Goal: Information Seeking & Learning: Learn about a topic

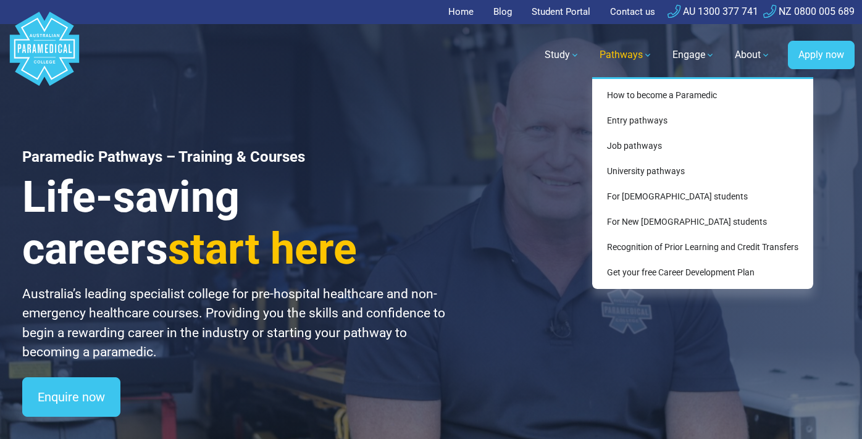
click at [647, 56] on link "Pathways" at bounding box center [626, 55] width 68 height 35
click at [647, 91] on link "How to become a Paramedic" at bounding box center [702, 95] width 211 height 23
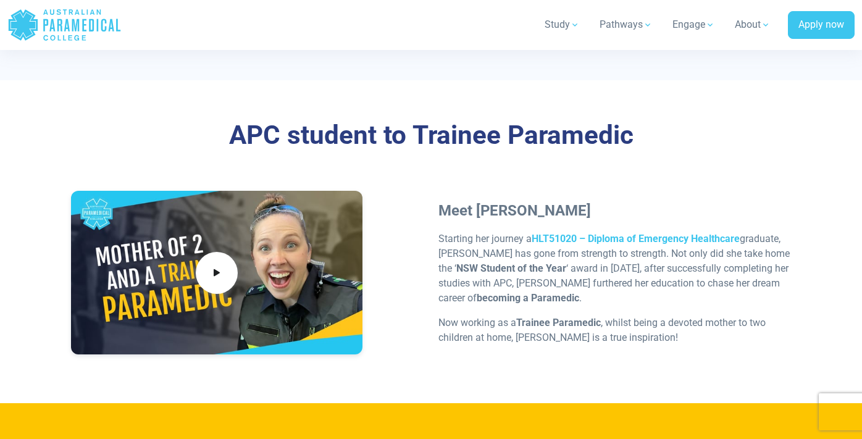
scroll to position [3675, 0]
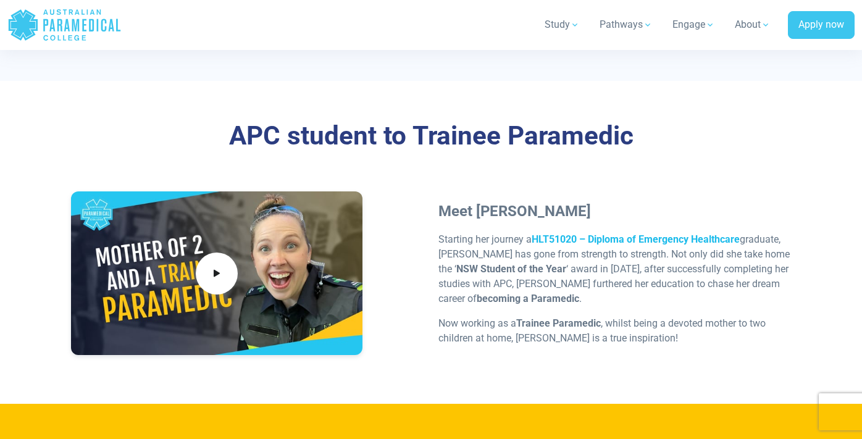
click at [668, 234] on strong "HLT51020 – Diploma of Emergency Healthcare" at bounding box center [636, 240] width 208 height 12
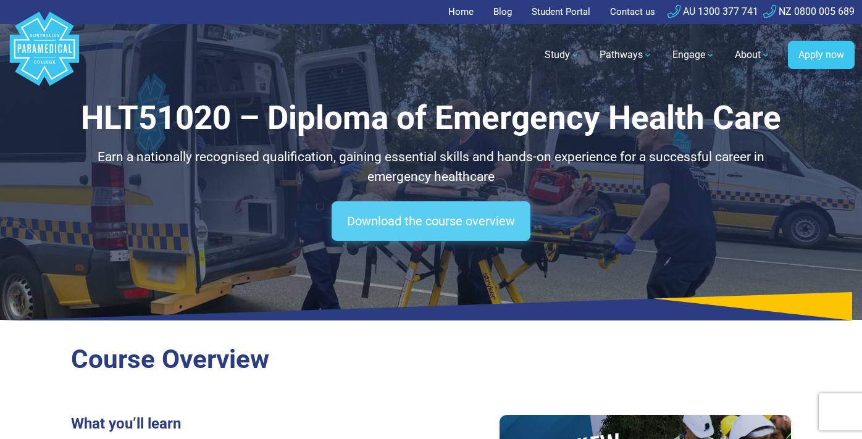
click at [403, 213] on link "Download the course overview" at bounding box center [431, 221] width 199 height 40
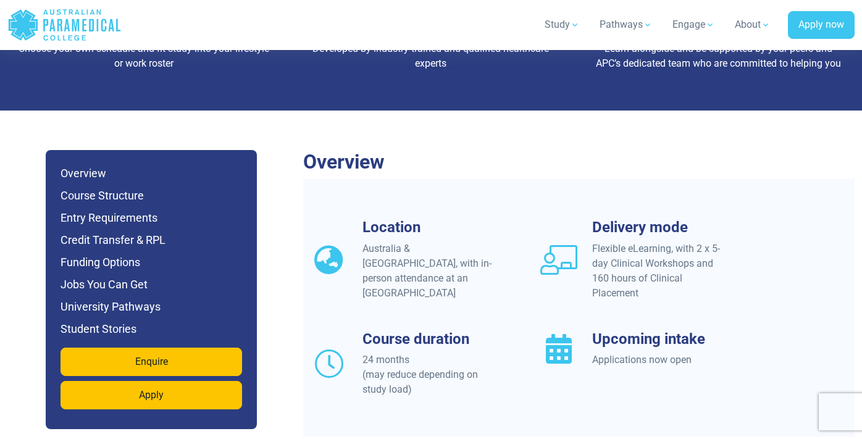
scroll to position [1020, 0]
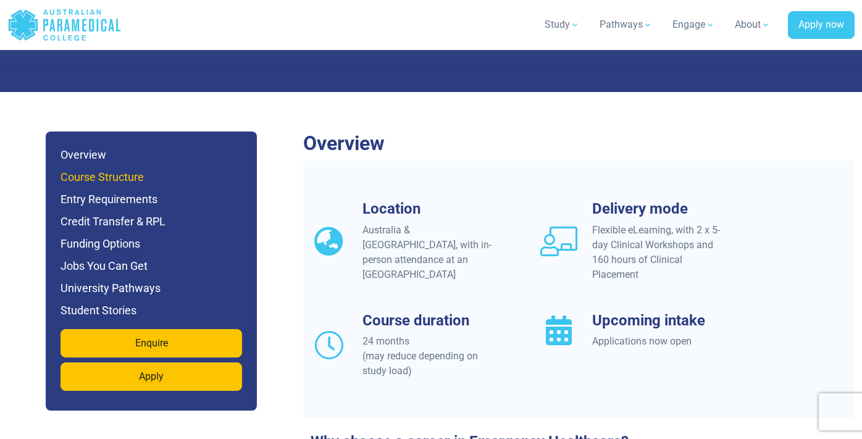
click at [126, 169] on h6 "Course Structure" at bounding box center [152, 177] width 182 height 17
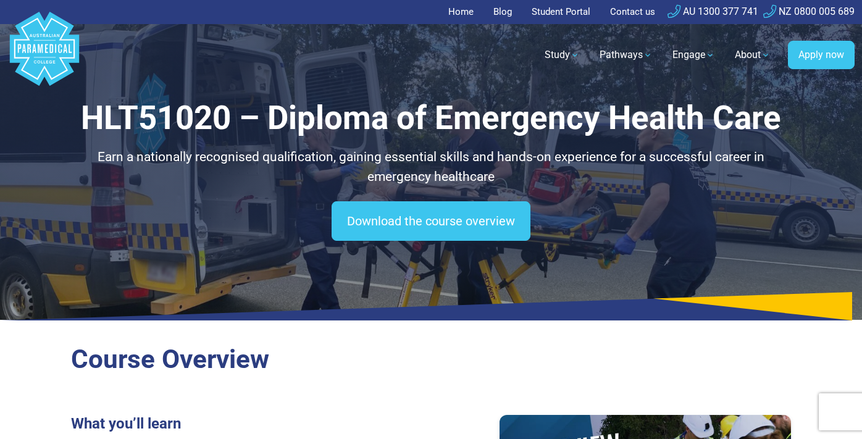
scroll to position [0, 0]
